Goal: Task Accomplishment & Management: Use online tool/utility

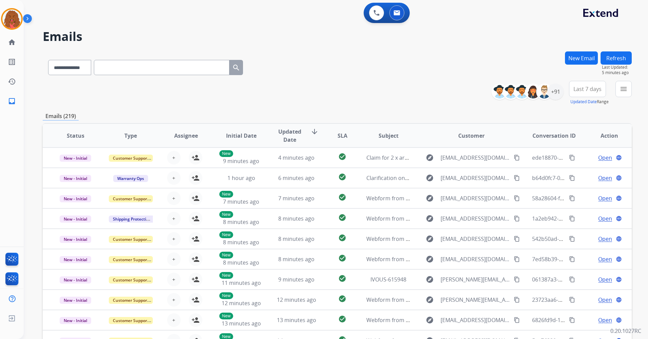
select select "**********"
drag, startPoint x: 15, startPoint y: 29, endPoint x: 20, endPoint y: 26, distance: 6.2
click at [19, 26] on div "Agent: [PERSON_NAME] Profile: Multi Skill ALL" at bounding box center [12, 19] width 22 height 22
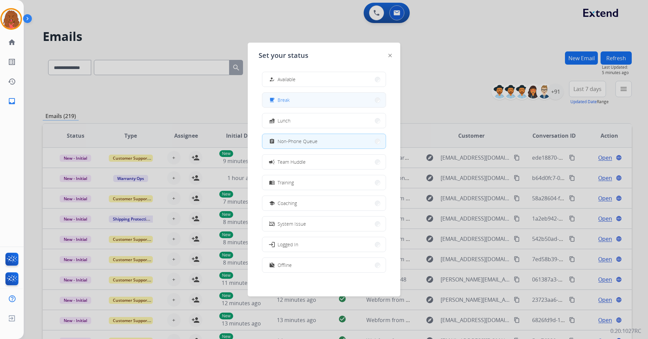
click at [322, 98] on button "free_breakfast Break" at bounding box center [323, 100] width 123 height 15
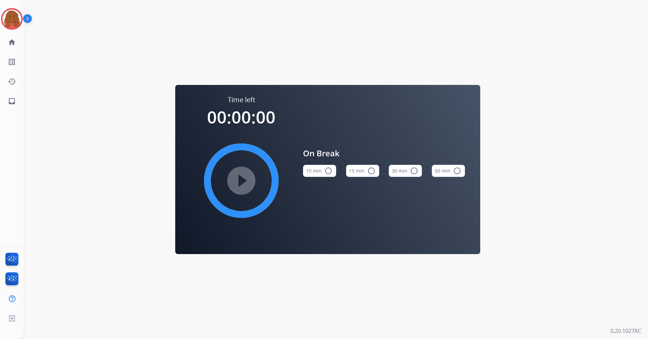
click at [360, 170] on button "15 min radio_button_unchecked" at bounding box center [362, 171] width 33 height 12
click at [245, 177] on mat-icon "play_circle_filled" at bounding box center [241, 181] width 8 height 8
drag, startPoint x: 22, startPoint y: 21, endPoint x: 18, endPoint y: 22, distance: 4.5
click at [19, 22] on div at bounding box center [12, 19] width 22 height 22
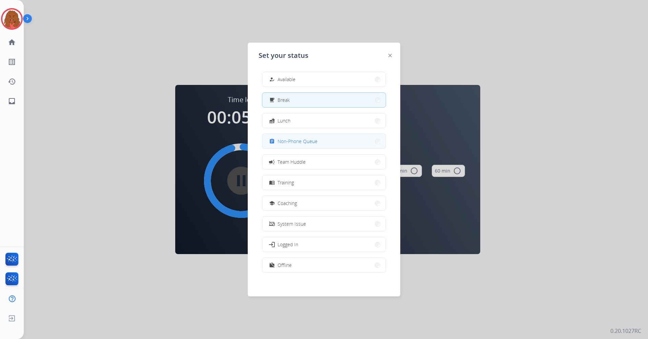
click at [312, 141] on span "Non-Phone Queue" at bounding box center [297, 141] width 40 height 7
